Goal: Task Accomplishment & Management: Manage account settings

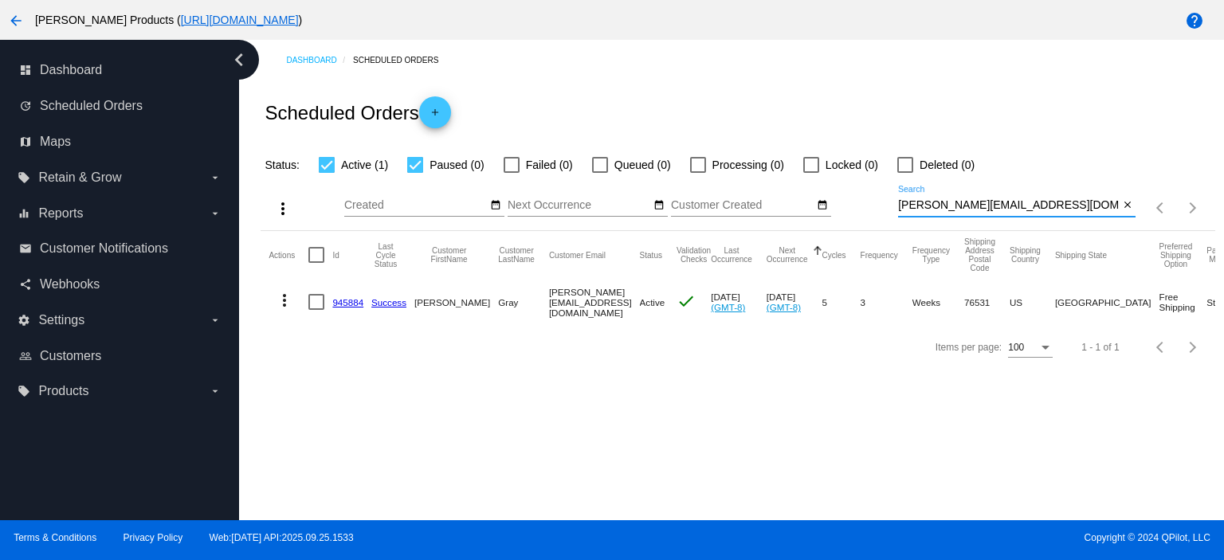
drag, startPoint x: 1038, startPoint y: 200, endPoint x: 876, endPoint y: 213, distance: 162.2
click at [876, 213] on div "more_vert Oct Jan Feb Mar [DATE]" at bounding box center [738, 202] width 954 height 57
click at [444, 113] on mat-icon "add" at bounding box center [434, 116] width 19 height 19
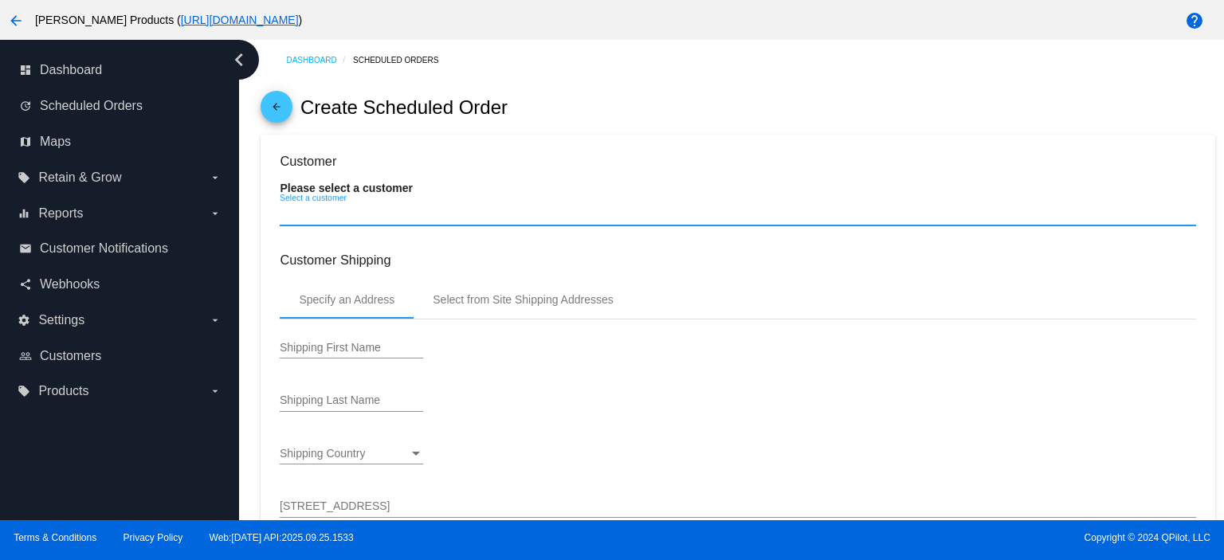
click at [367, 212] on input "Select a customer" at bounding box center [737, 214] width 915 height 13
type input "[DATE]"
paste input "[EMAIL_ADDRESS][DOMAIN_NAME]"
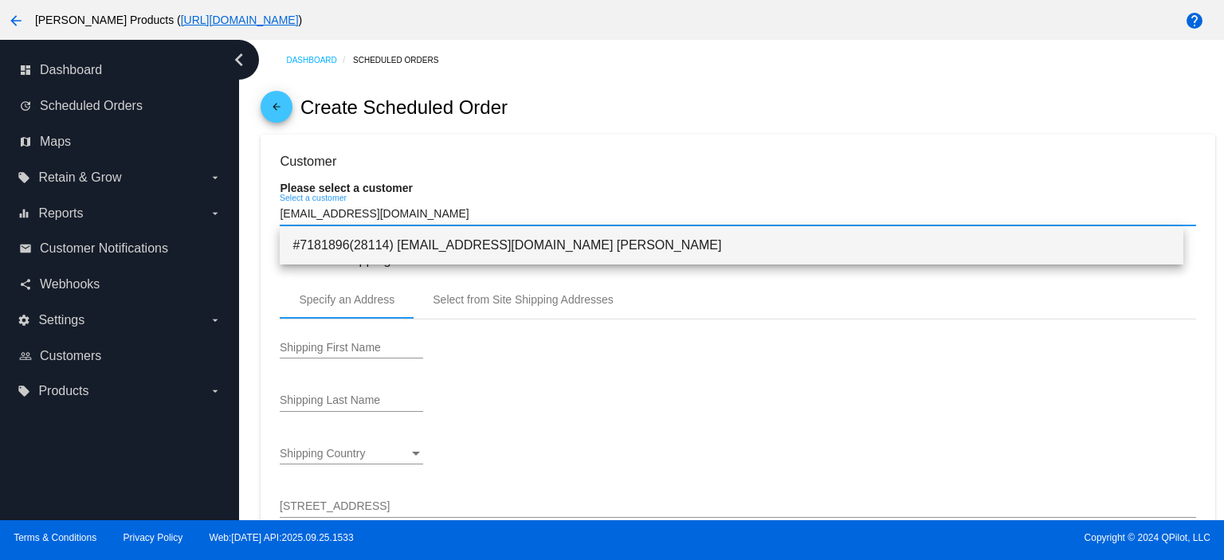
type input "[EMAIL_ADDRESS][DOMAIN_NAME]"
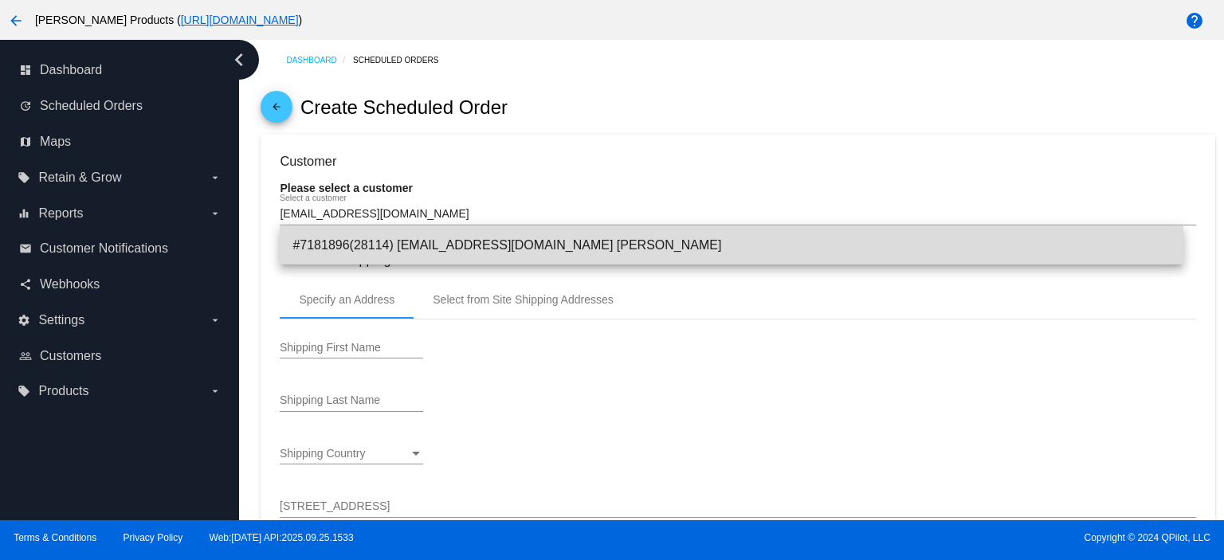
click at [527, 249] on span "#7181896(28114) [EMAIL_ADDRESS][DOMAIN_NAME] [PERSON_NAME]" at bounding box center [731, 245] width 878 height 38
type input "[PERSON_NAME]"
type input "PO Box 1027"
type input "Lake [PERSON_NAME]"
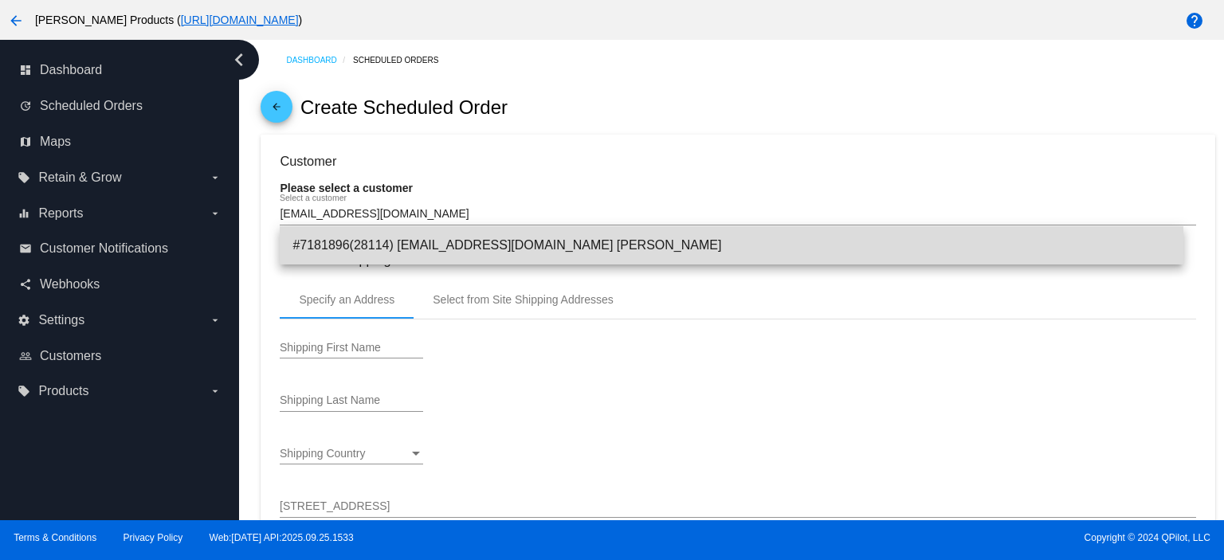
type input "93532"
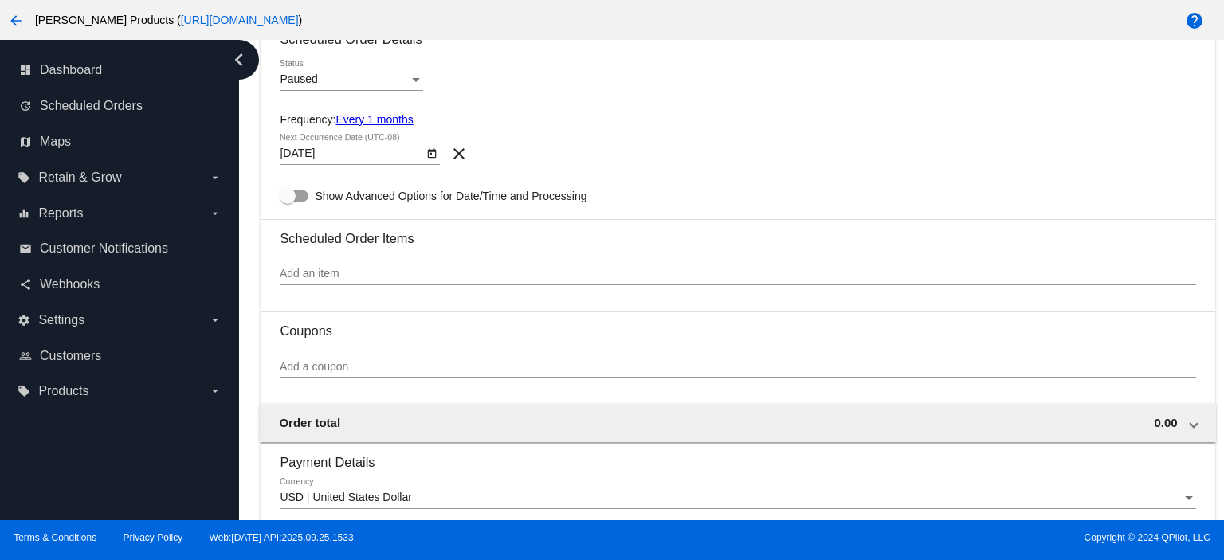
scroll to position [849, 0]
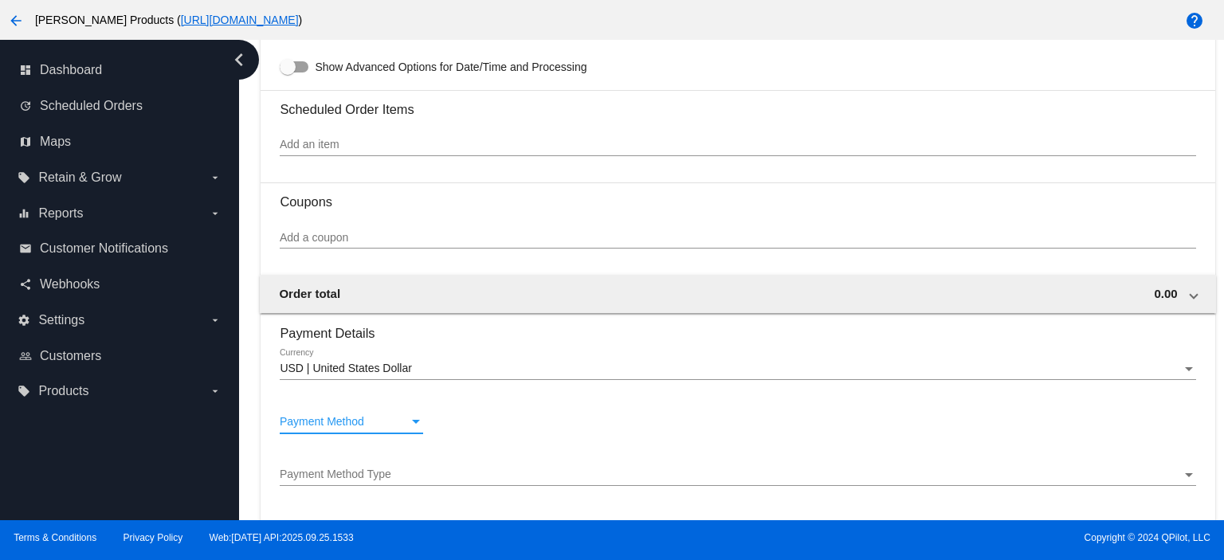
click at [316, 425] on span "Payment Method" at bounding box center [322, 421] width 84 height 13
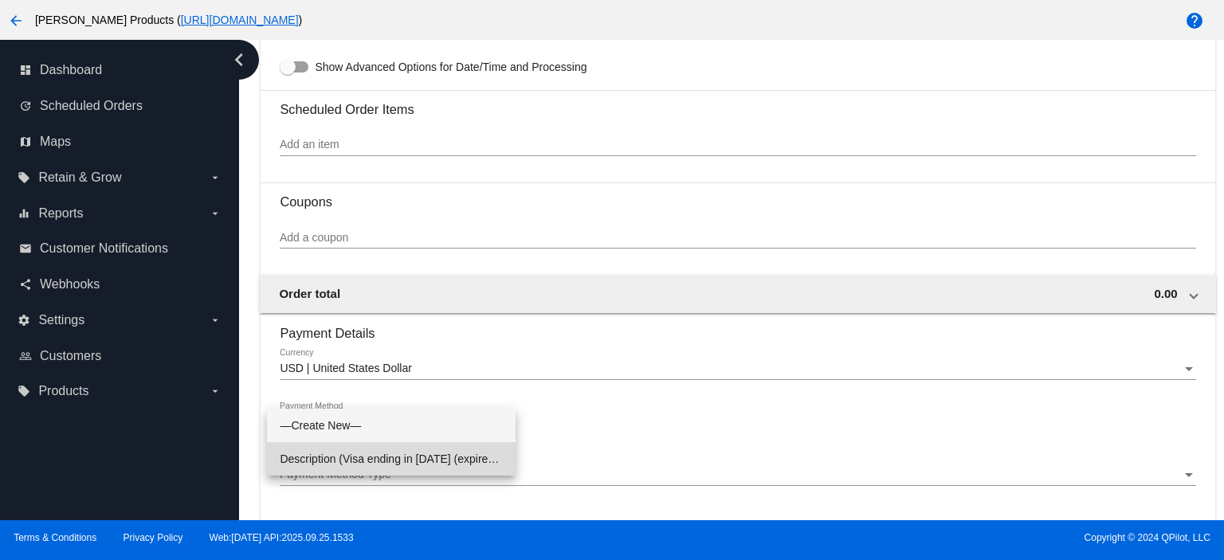
click at [331, 457] on span "Description (Visa ending in [DATE] (expires [CREDIT_CARD_DATA])) GatewayCustome…" at bounding box center [391, 458] width 223 height 33
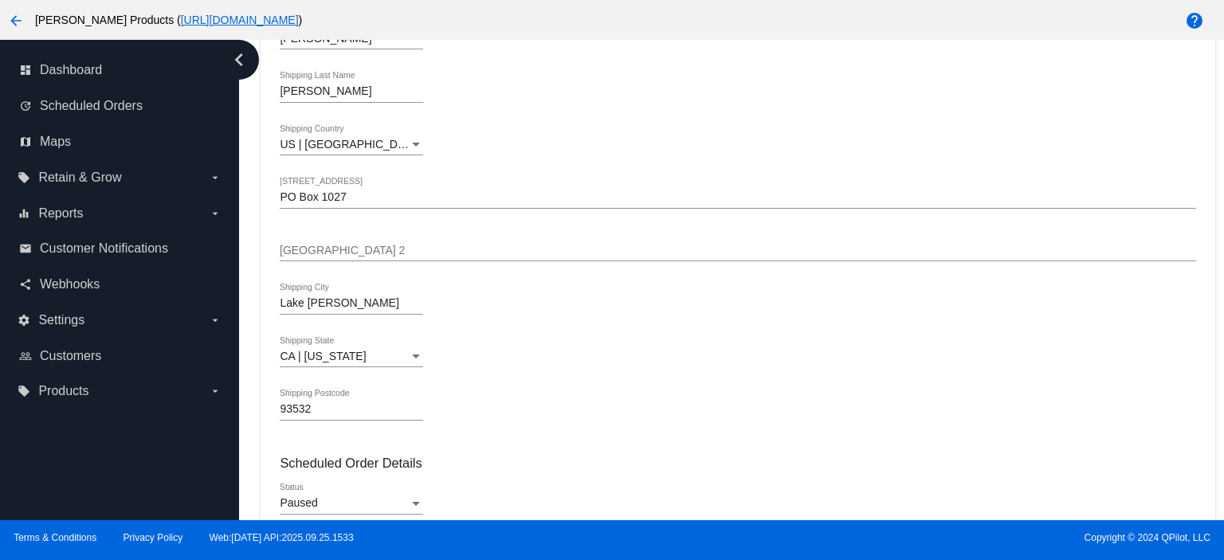
scroll to position [212, 0]
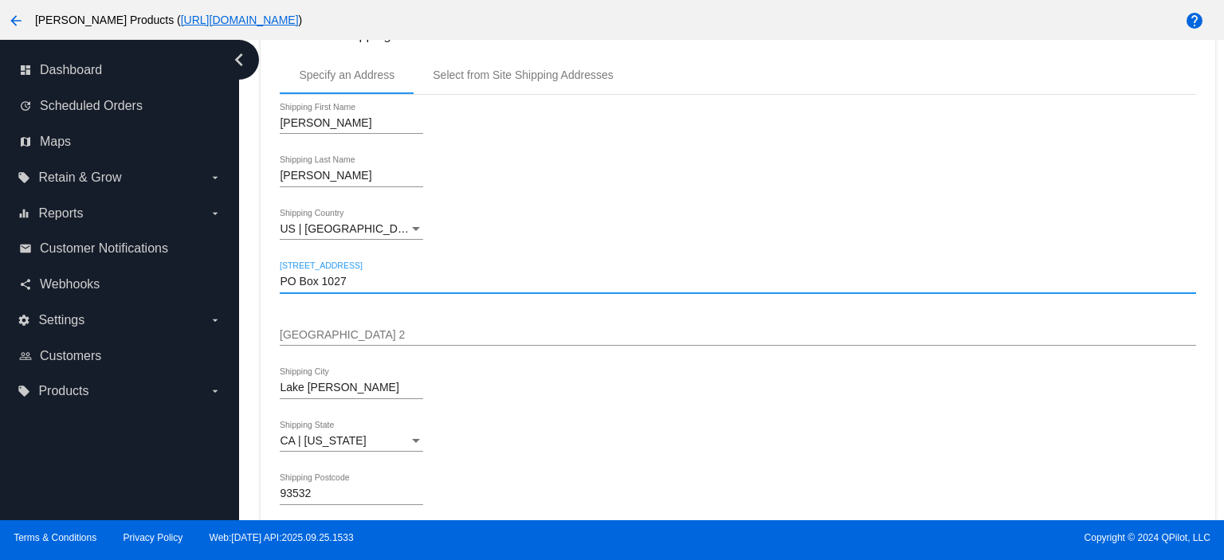
drag, startPoint x: 357, startPoint y: 280, endPoint x: 248, endPoint y: 283, distance: 109.2
click at [254, 288] on div "Dashboard Scheduled Orders arrow_back Create Scheduled Order Customer 7181896(2…" at bounding box center [738, 559] width 972 height 1463
paste input "[STREET_ADDRESS][PERSON_NAME]"
drag, startPoint x: 390, startPoint y: 280, endPoint x: 594, endPoint y: 288, distance: 203.3
click at [594, 288] on input "[STREET_ADDRESS][PERSON_NAME]" at bounding box center [737, 282] width 915 height 13
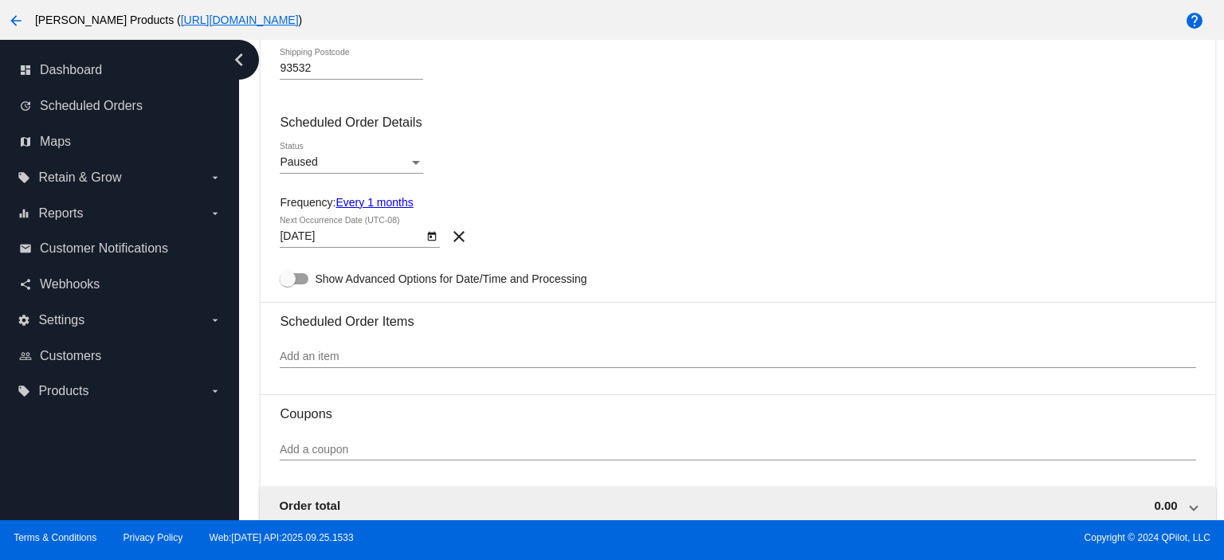
scroll to position [849, 0]
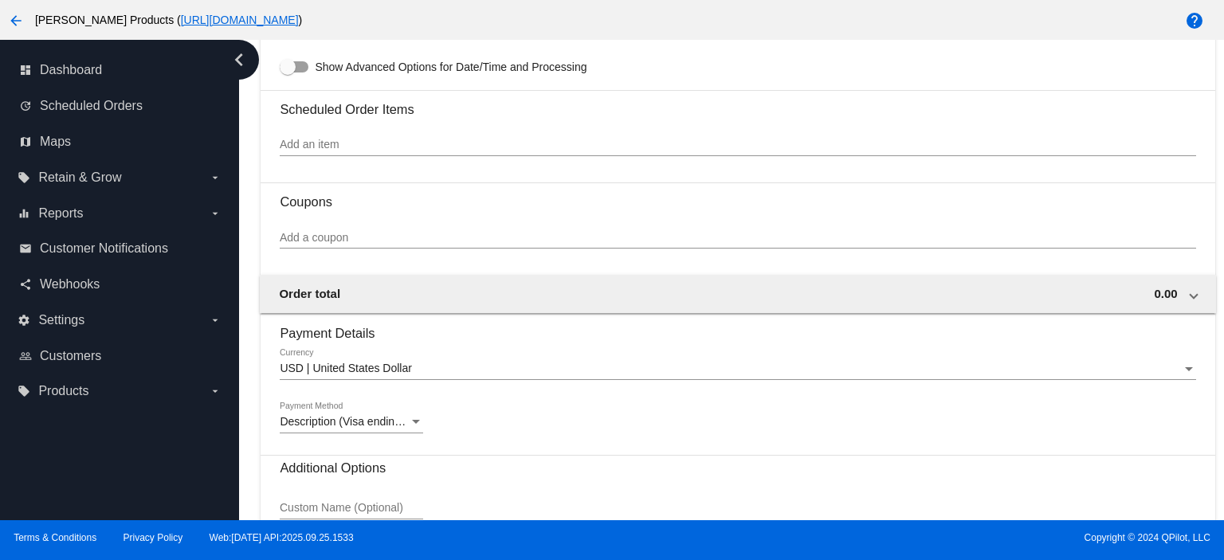
type input "[STREET_ADDRESS]"
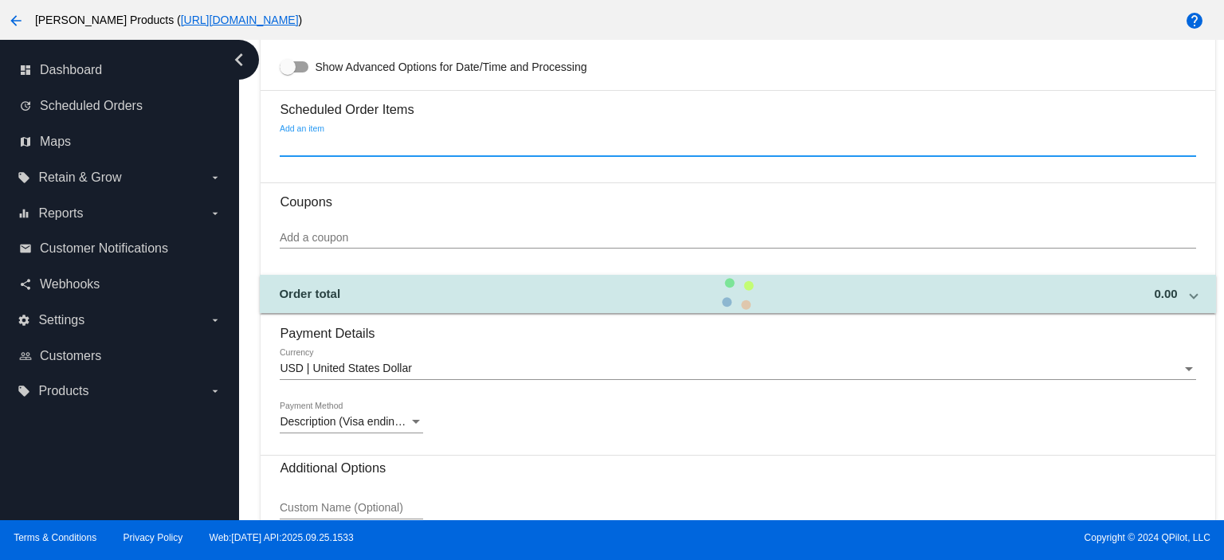
click at [306, 146] on input "Add an item" at bounding box center [737, 145] width 915 height 13
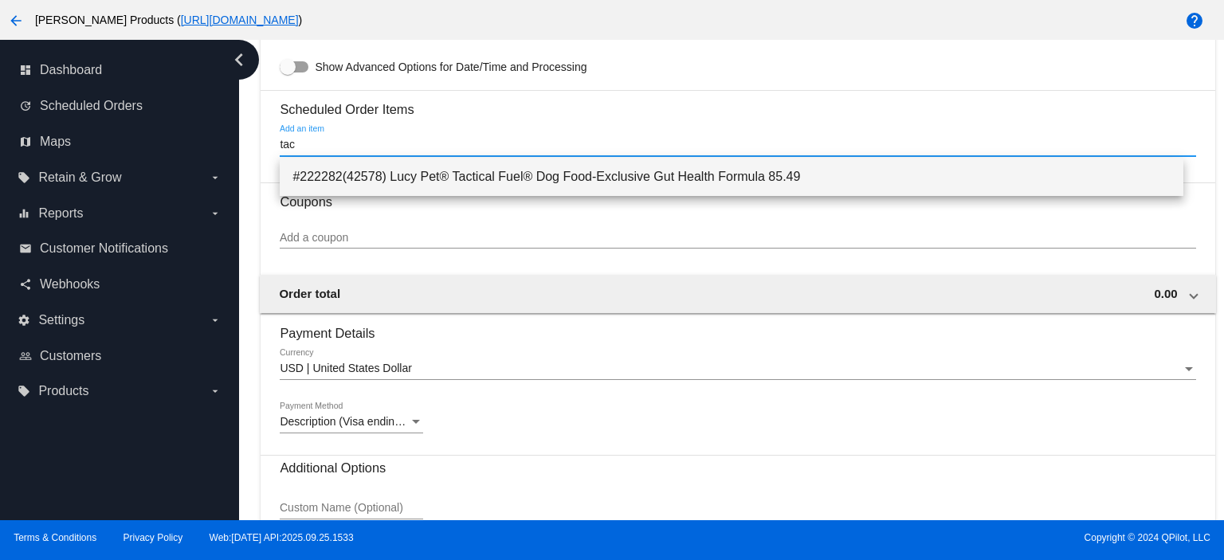
type input "tac"
click at [492, 174] on span "#222282(42578) Lucy Pet® Tactical Fuel® Dog Food-Exclusive Gut Health Formula 8…" at bounding box center [731, 177] width 878 height 38
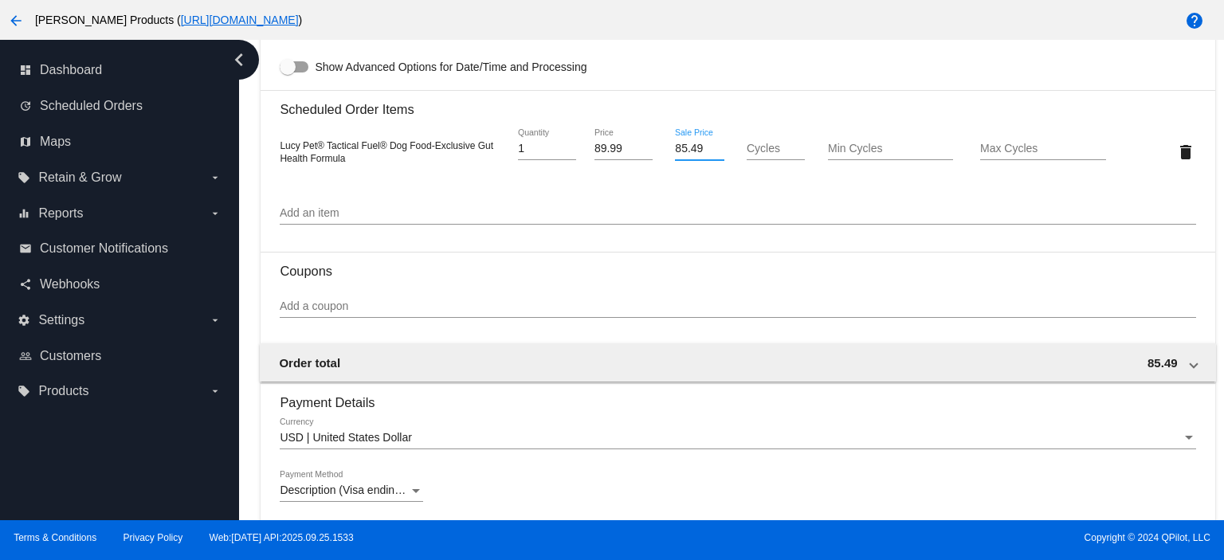
drag, startPoint x: 698, startPoint y: 151, endPoint x: 637, endPoint y: 148, distance: 61.4
click at [641, 149] on div "Lucy Pet® Tactical Fuel® Dog Food-Exclusive Gut Health Formula 1 Quantity 89.99…" at bounding box center [737, 151] width 915 height 45
type input "78.47"
type input "100"
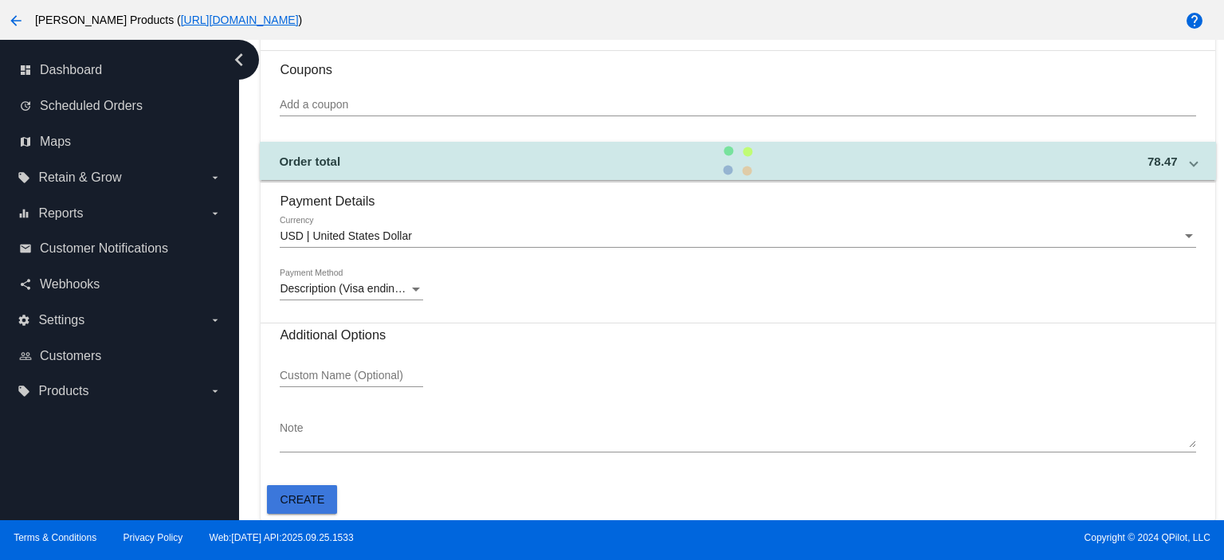
drag, startPoint x: 290, startPoint y: 493, endPoint x: 268, endPoint y: 489, distance: 22.7
click at [288, 495] on span "Create" at bounding box center [302, 499] width 45 height 13
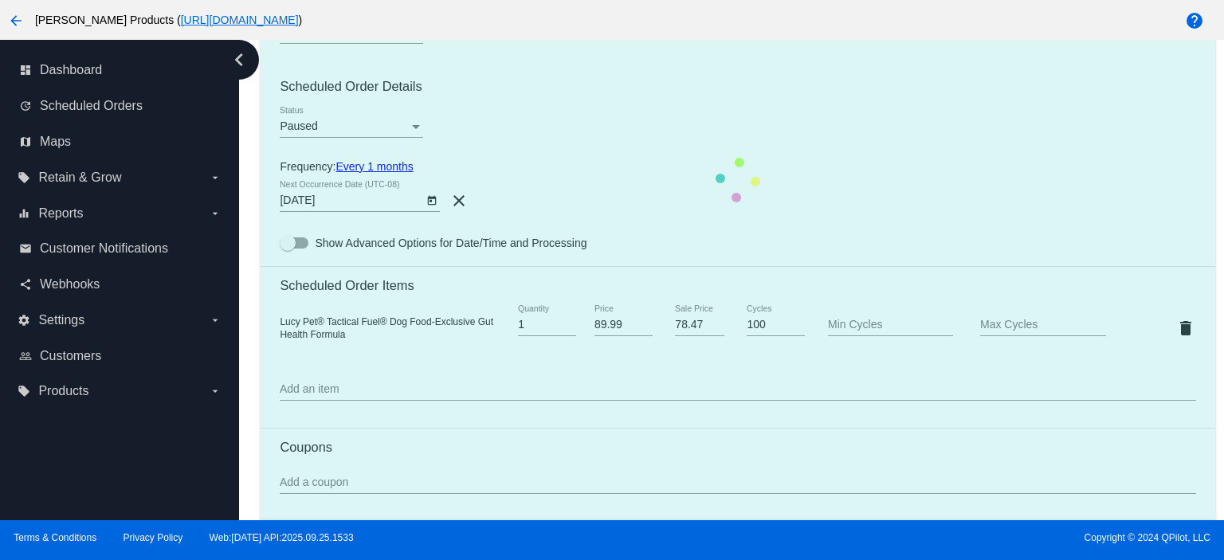
scroll to position [523, 0]
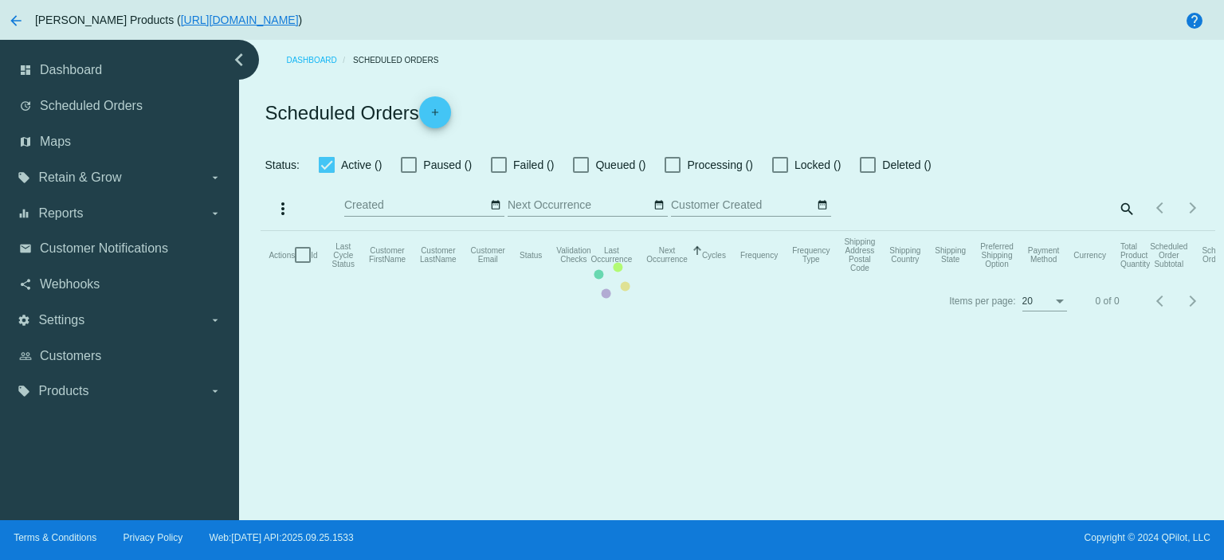
checkbox input "true"
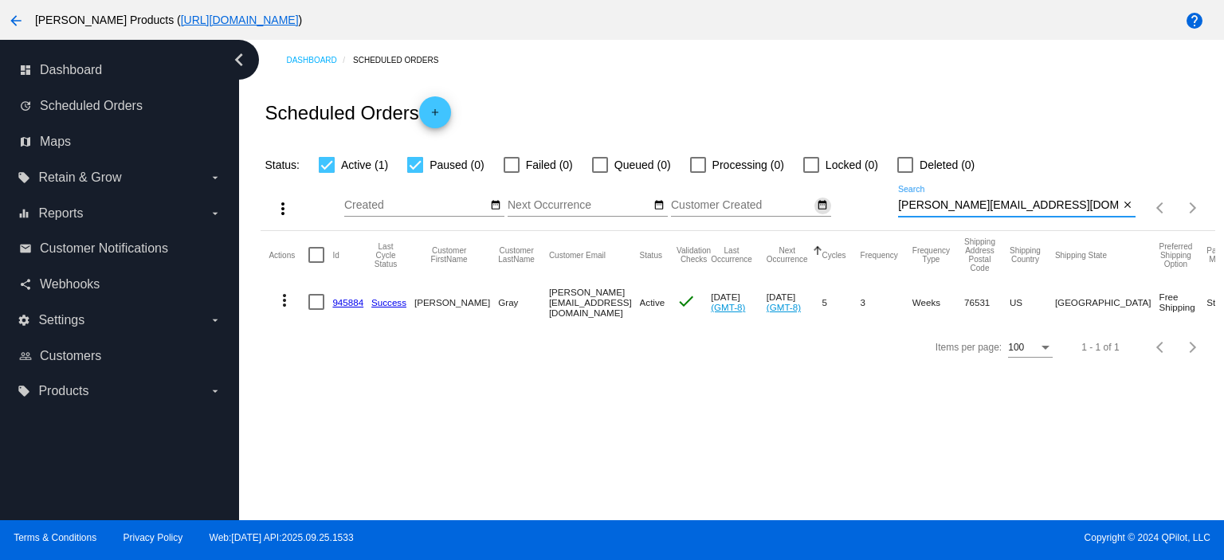
drag, startPoint x: 1041, startPoint y: 208, endPoint x: 811, endPoint y: 206, distance: 230.3
click at [813, 208] on div "more_vert Oct Jan Feb Mar [DATE]" at bounding box center [738, 202] width 954 height 57
paste input "[EMAIL_ADDRESS][DOMAIN_NAME]"
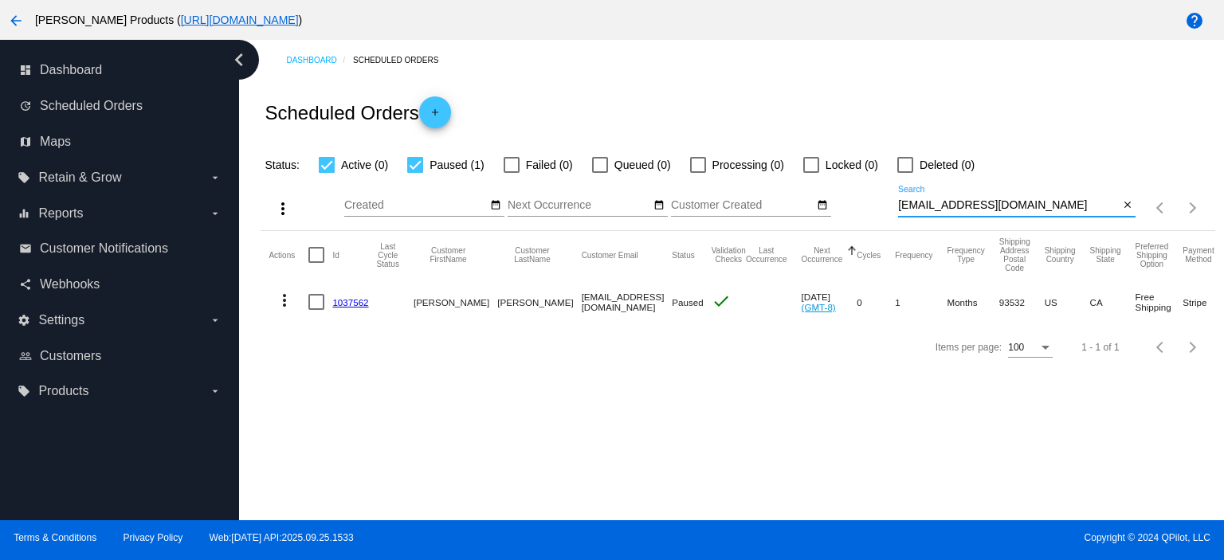
type input "[EMAIL_ADDRESS][DOMAIN_NAME]"
click at [342, 300] on link "1037562" at bounding box center [350, 302] width 36 height 10
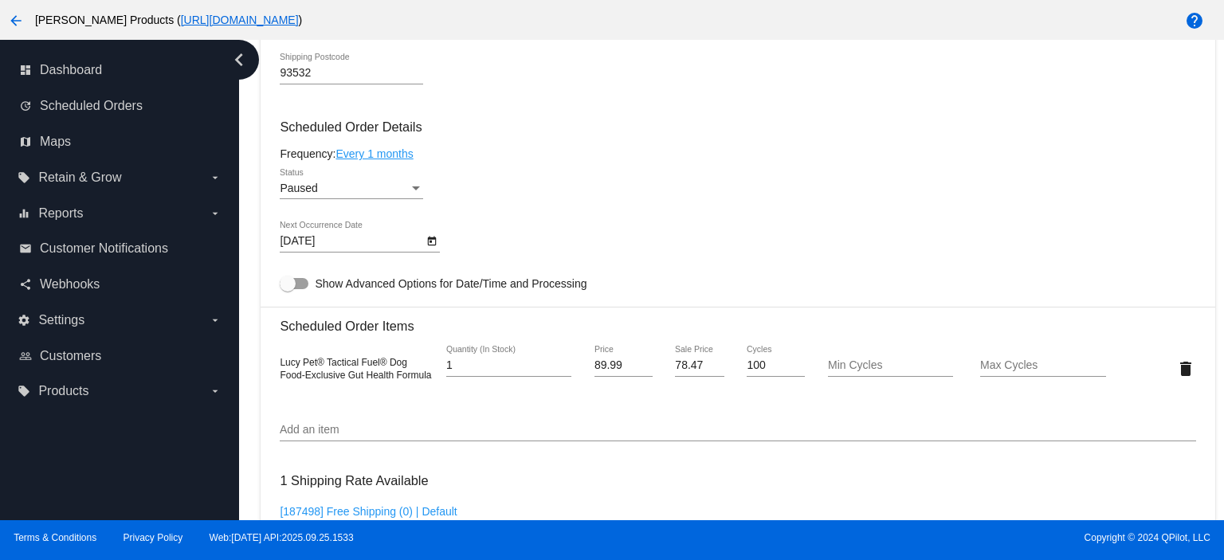
scroll to position [743, 0]
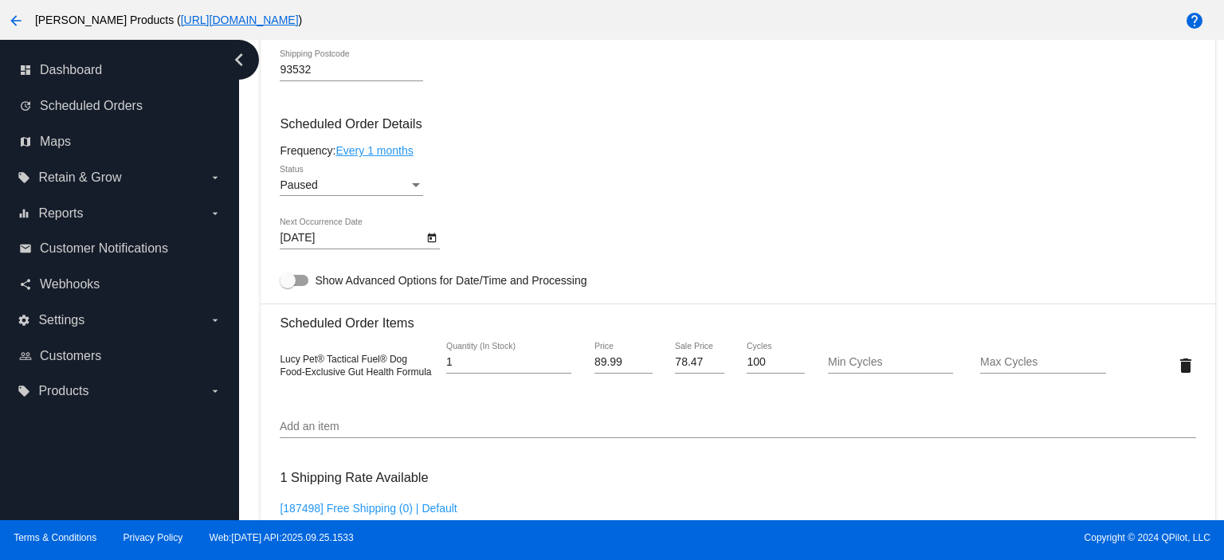
click at [326, 190] on div "Paused" at bounding box center [344, 185] width 129 height 13
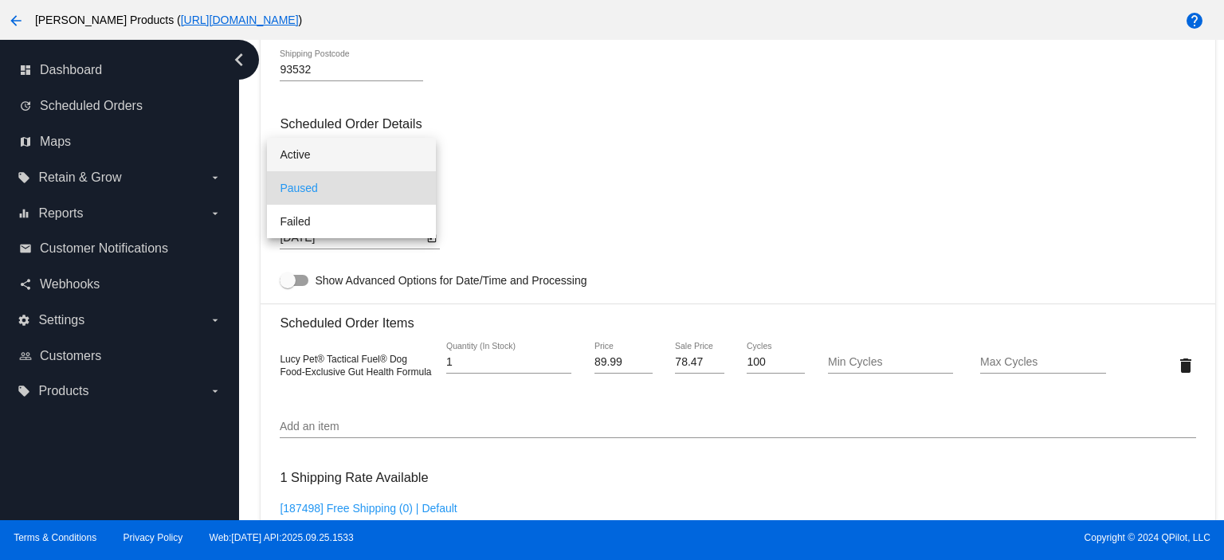
click at [310, 155] on span "Active" at bounding box center [351, 154] width 143 height 33
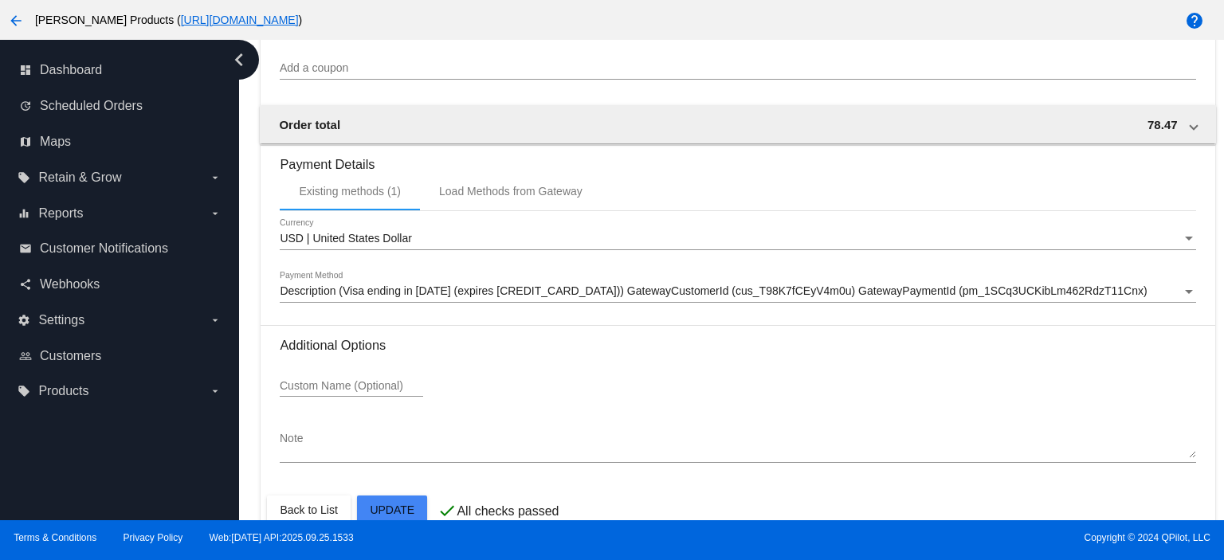
scroll to position [1352, 0]
